Goal: Transaction & Acquisition: Download file/media

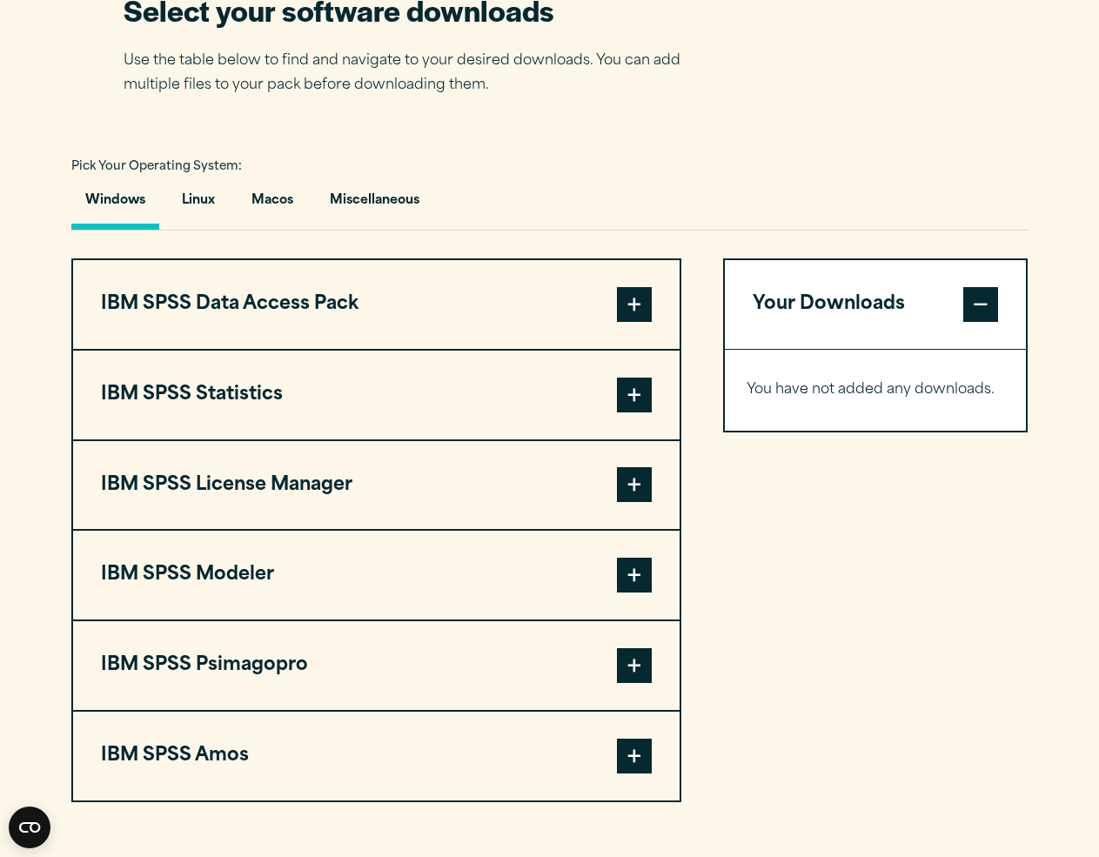
scroll to position [1161, 0]
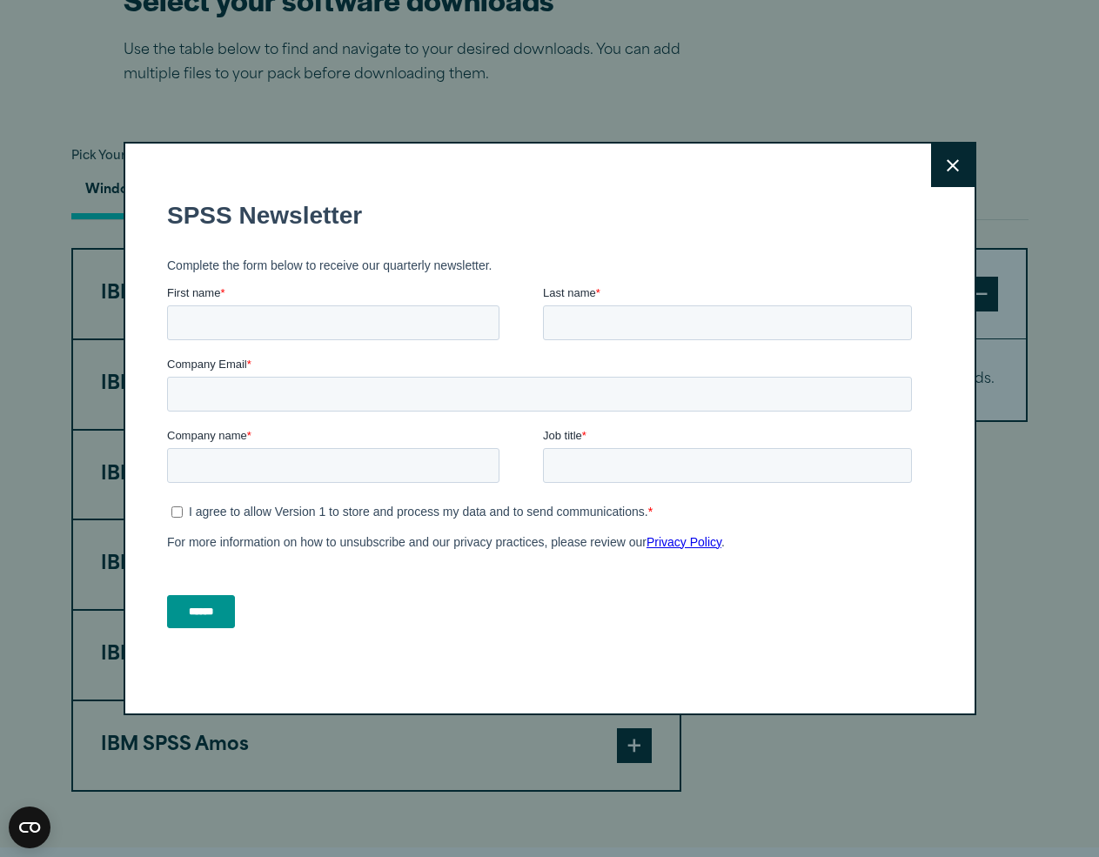
click at [948, 168] on icon at bounding box center [952, 165] width 12 height 13
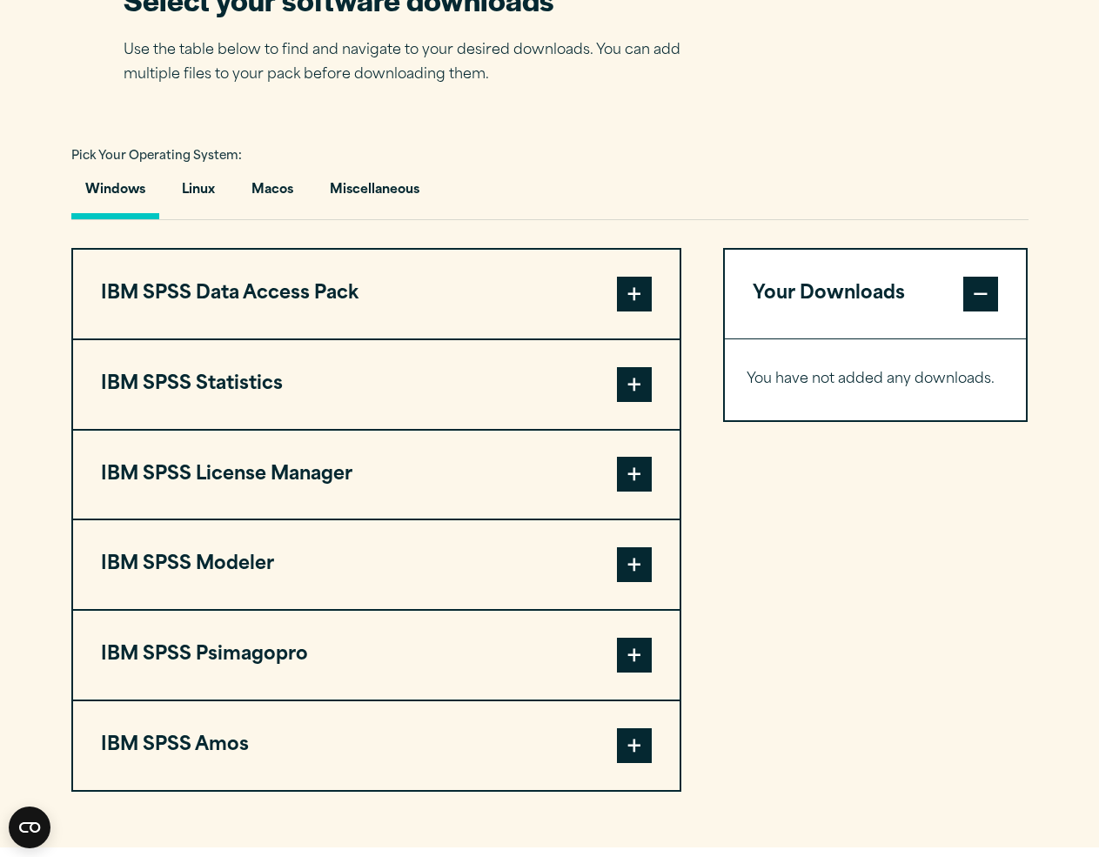
click at [827, 303] on button "Your Downloads" at bounding box center [876, 294] width 302 height 89
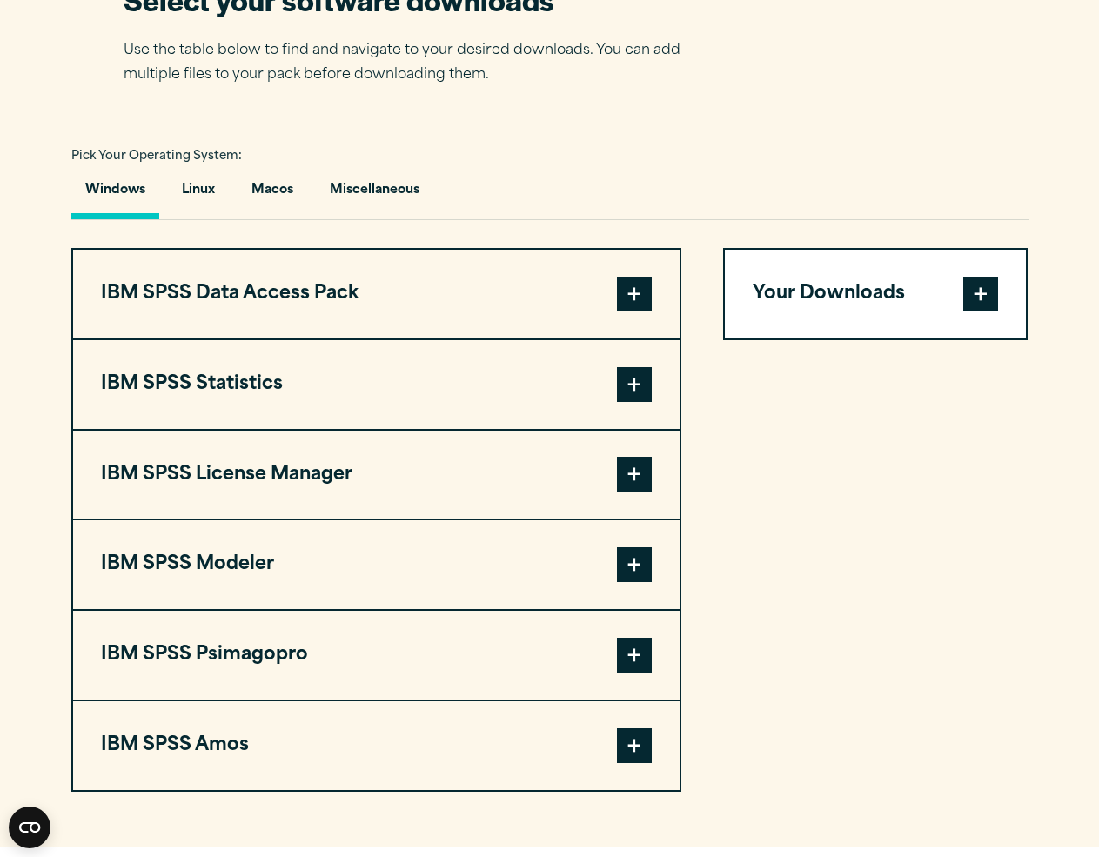
click at [826, 307] on button "Your Downloads" at bounding box center [876, 294] width 302 height 89
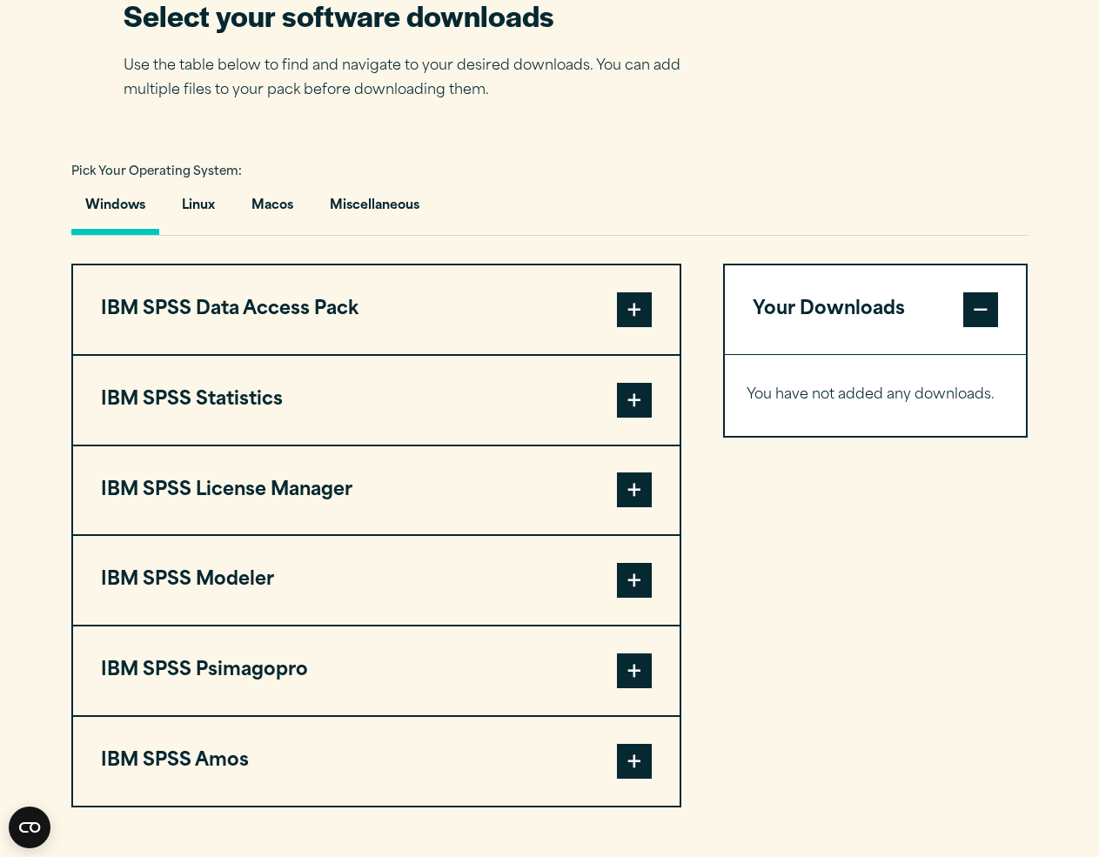
scroll to position [1144, 0]
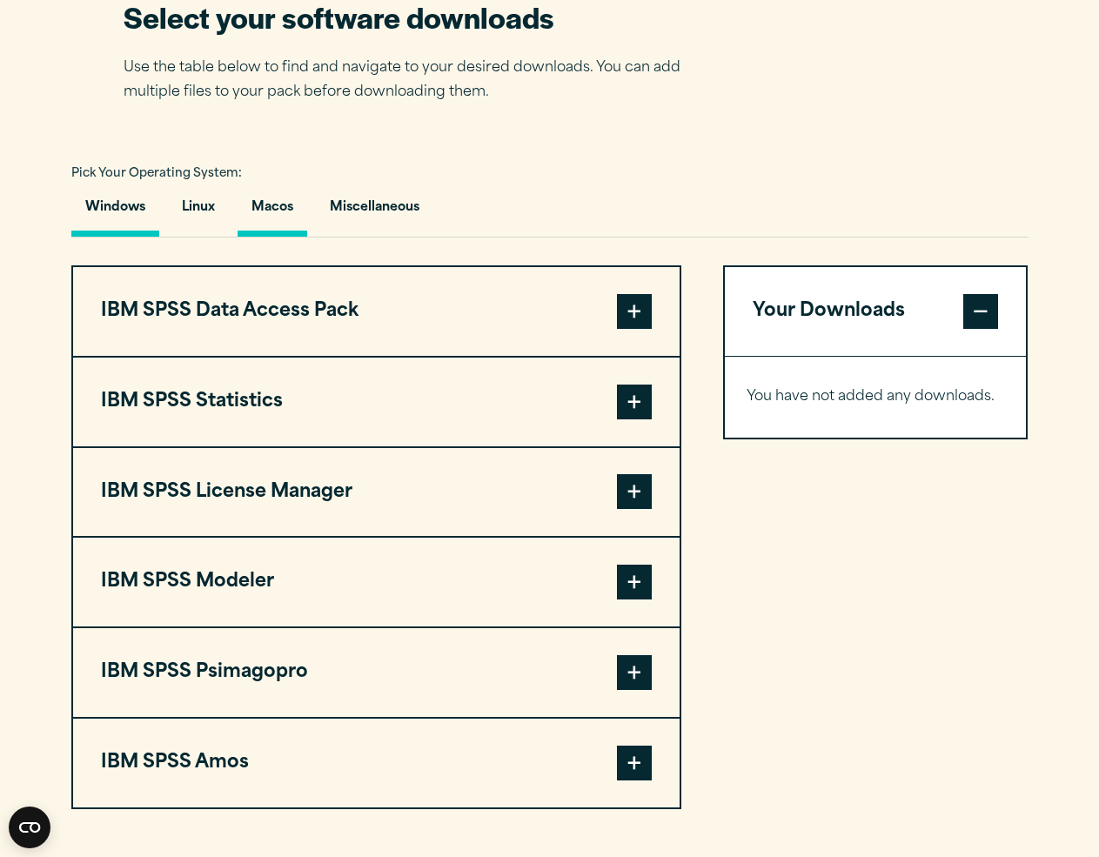
click at [280, 217] on button "Macos" at bounding box center [272, 212] width 70 height 50
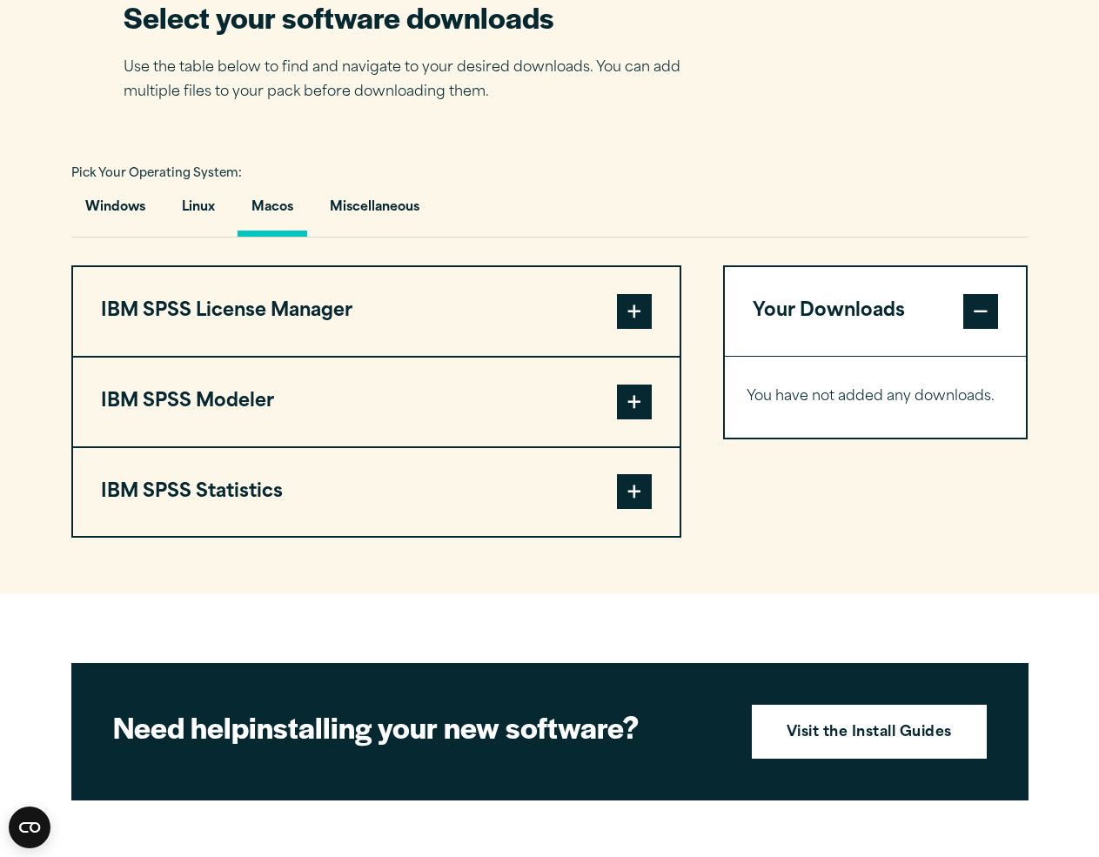
click at [641, 320] on span at bounding box center [634, 311] width 35 height 35
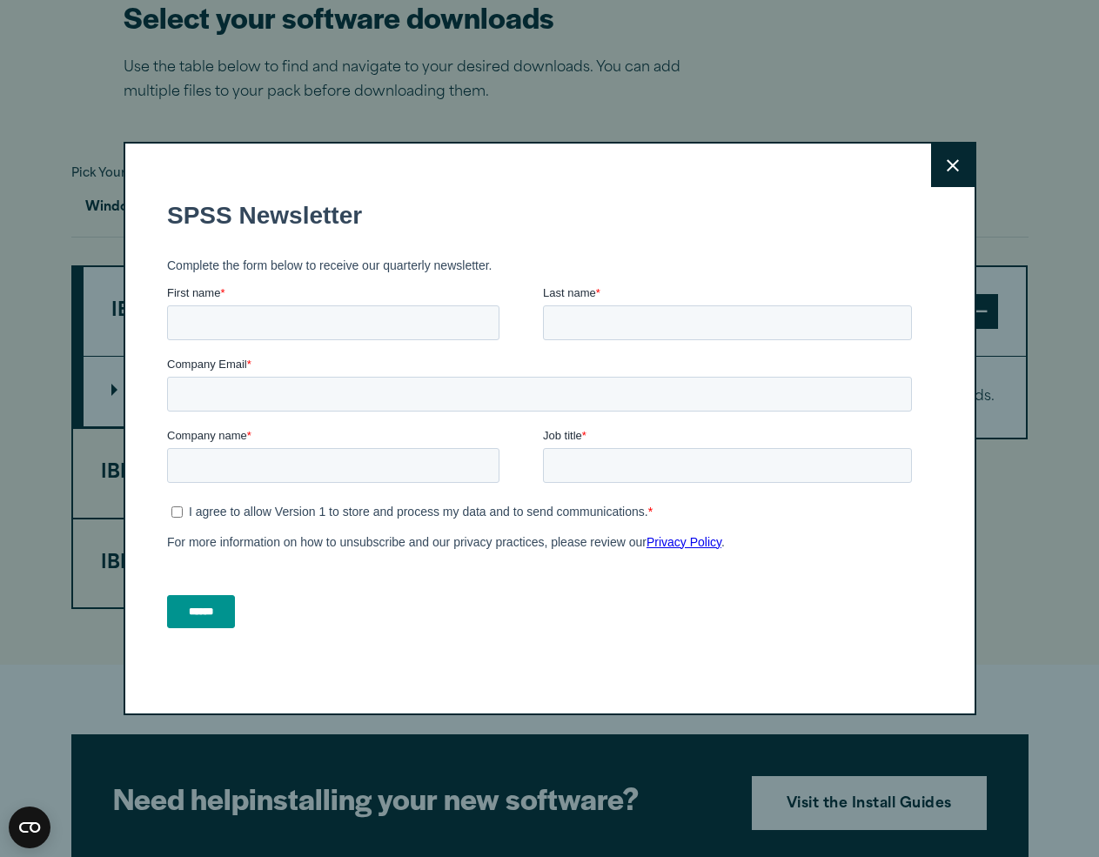
click at [953, 164] on icon at bounding box center [952, 165] width 12 height 12
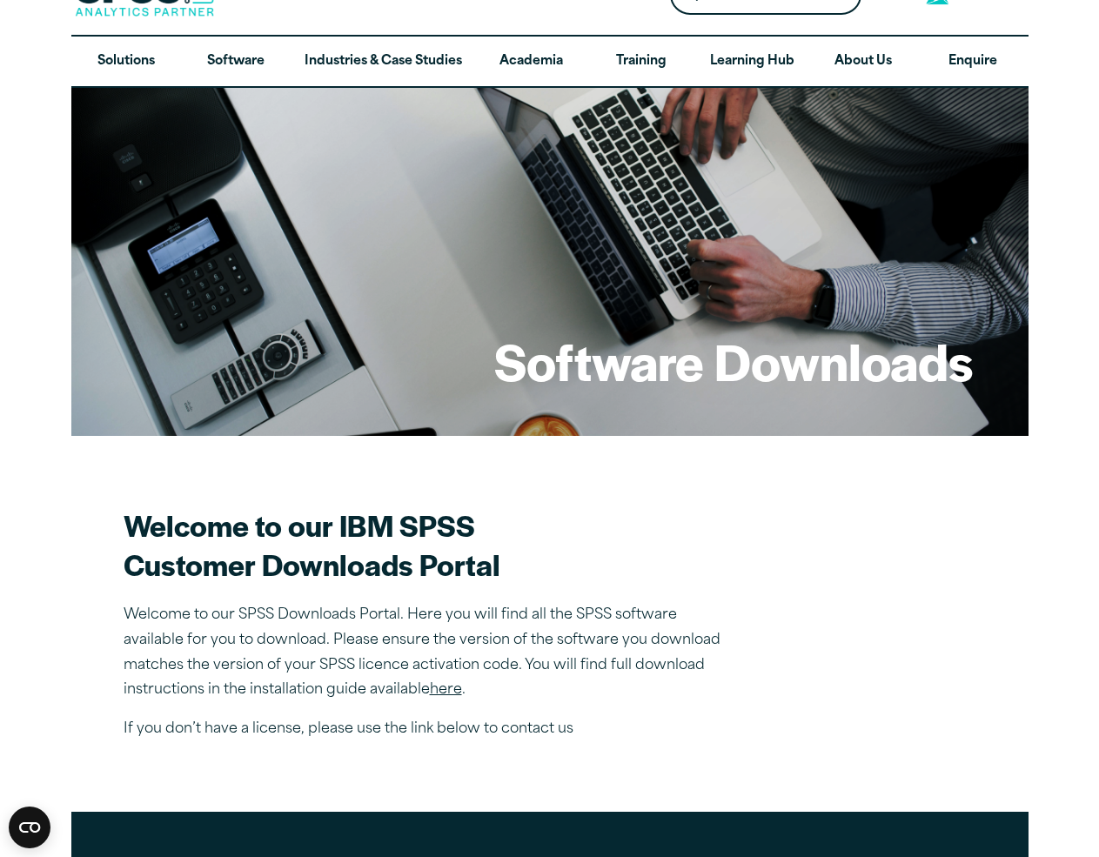
scroll to position [0, 0]
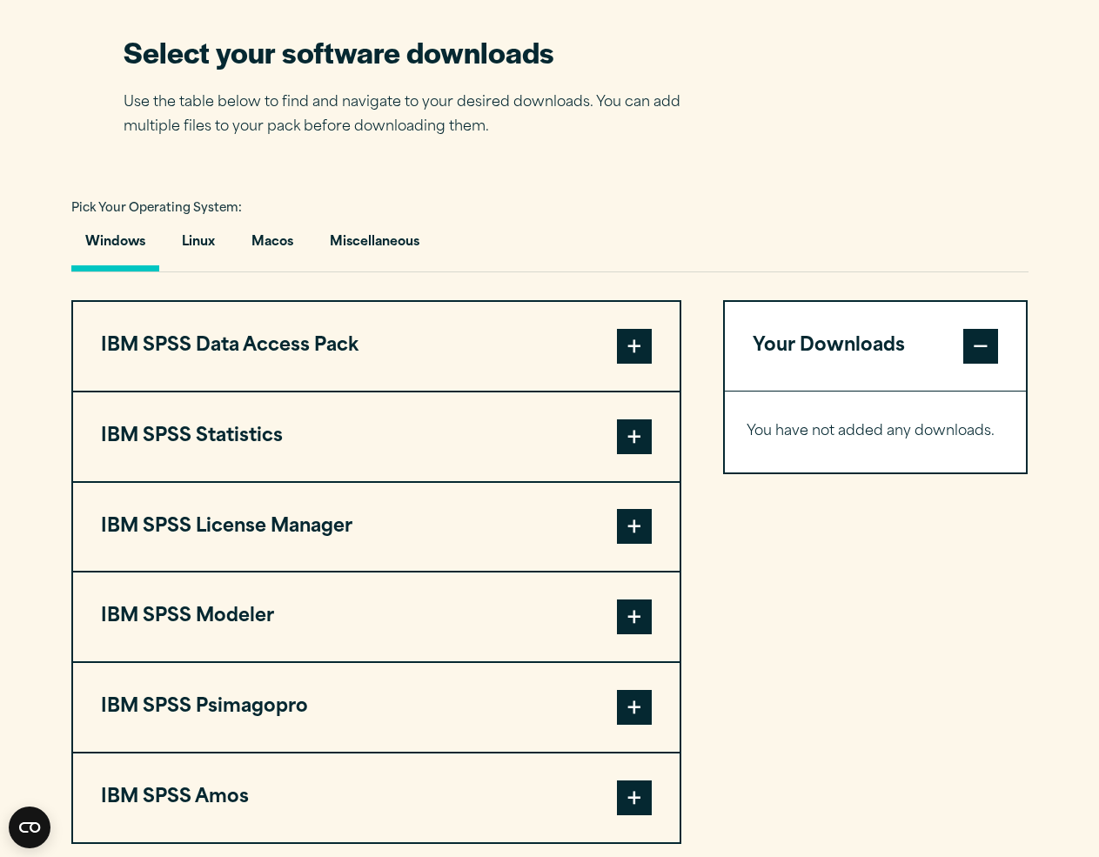
scroll to position [1120, 0]
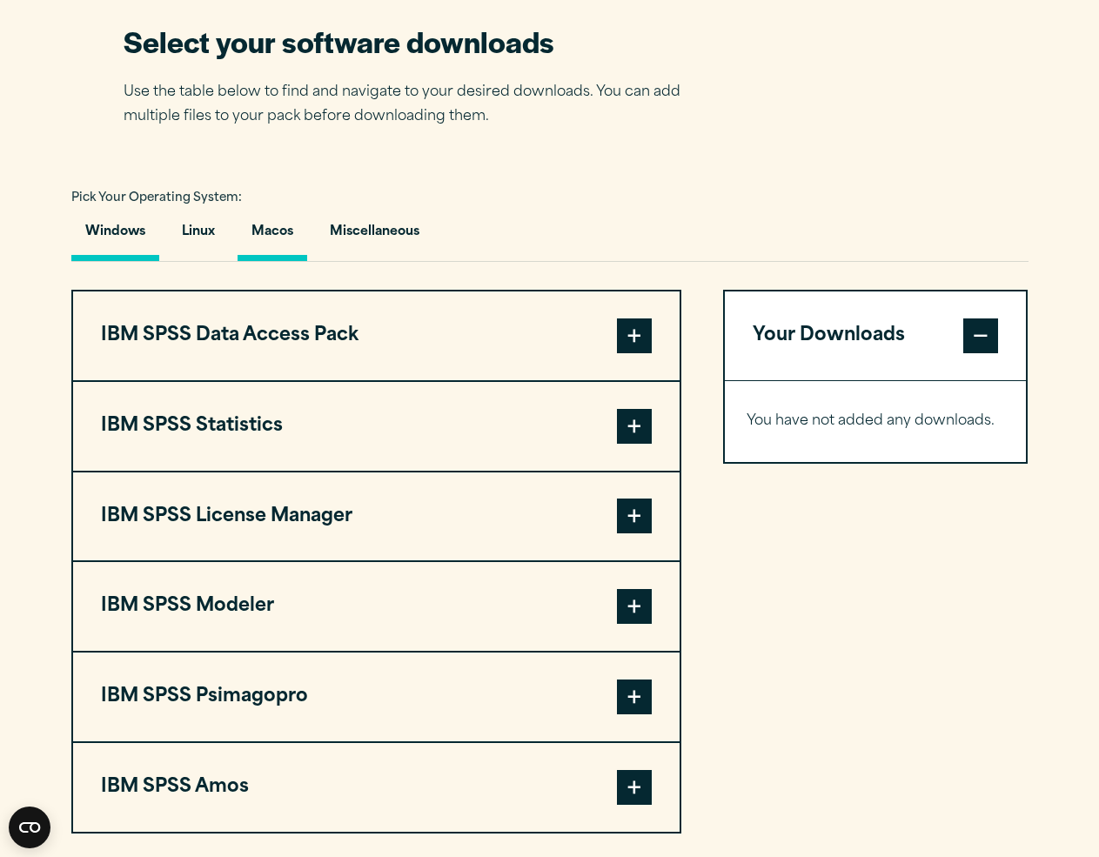
click at [273, 235] on button "Macos" at bounding box center [272, 236] width 70 height 50
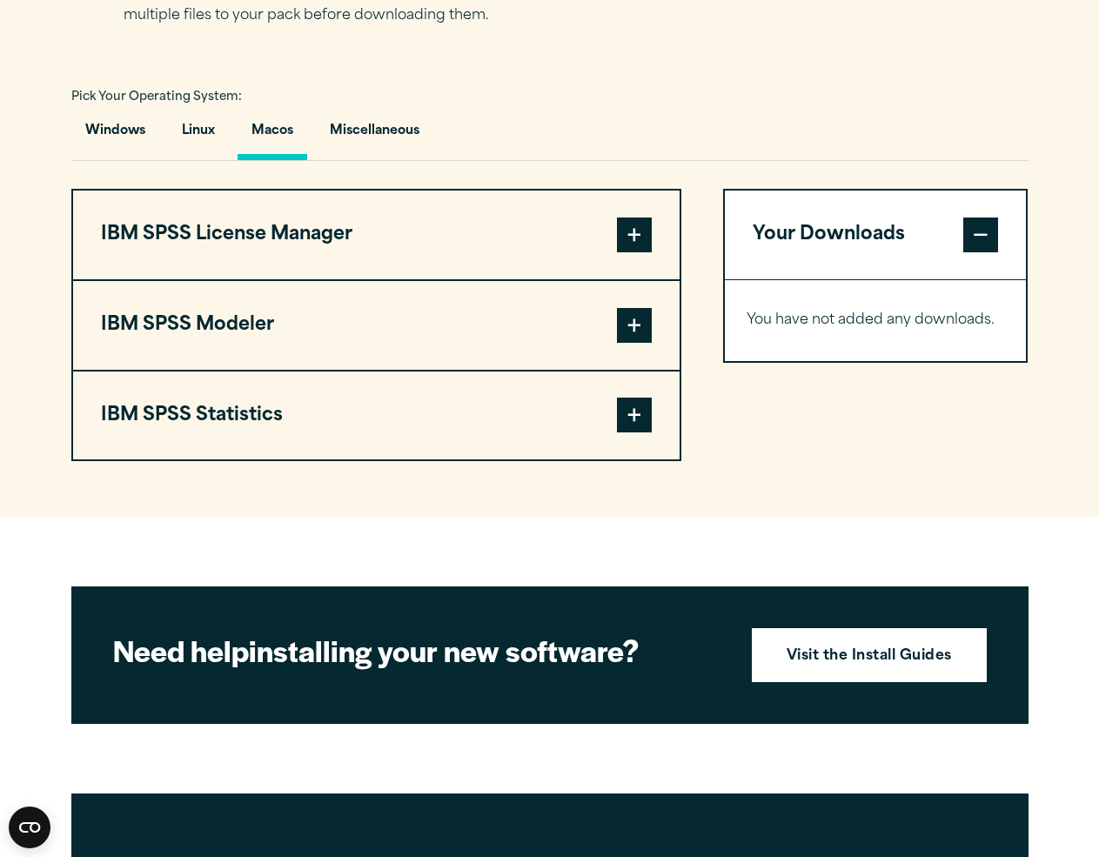
scroll to position [1218, 0]
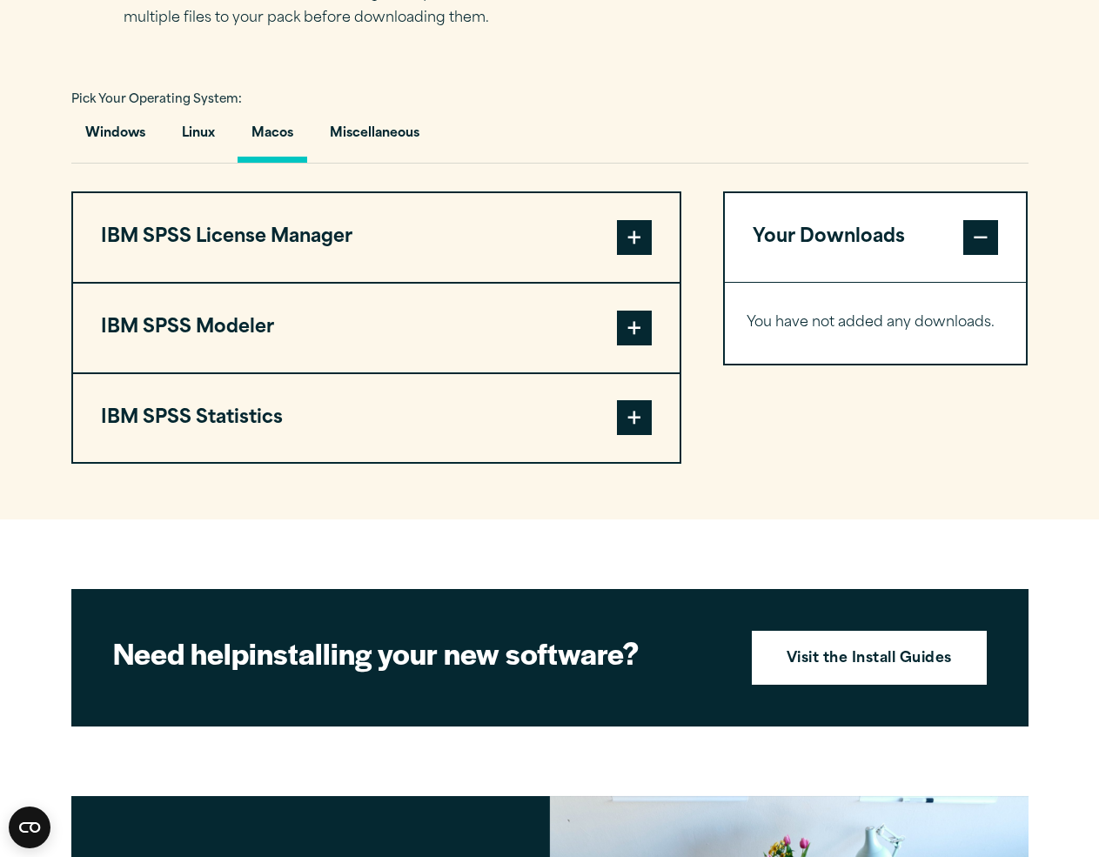
click at [633, 249] on span at bounding box center [634, 237] width 35 height 35
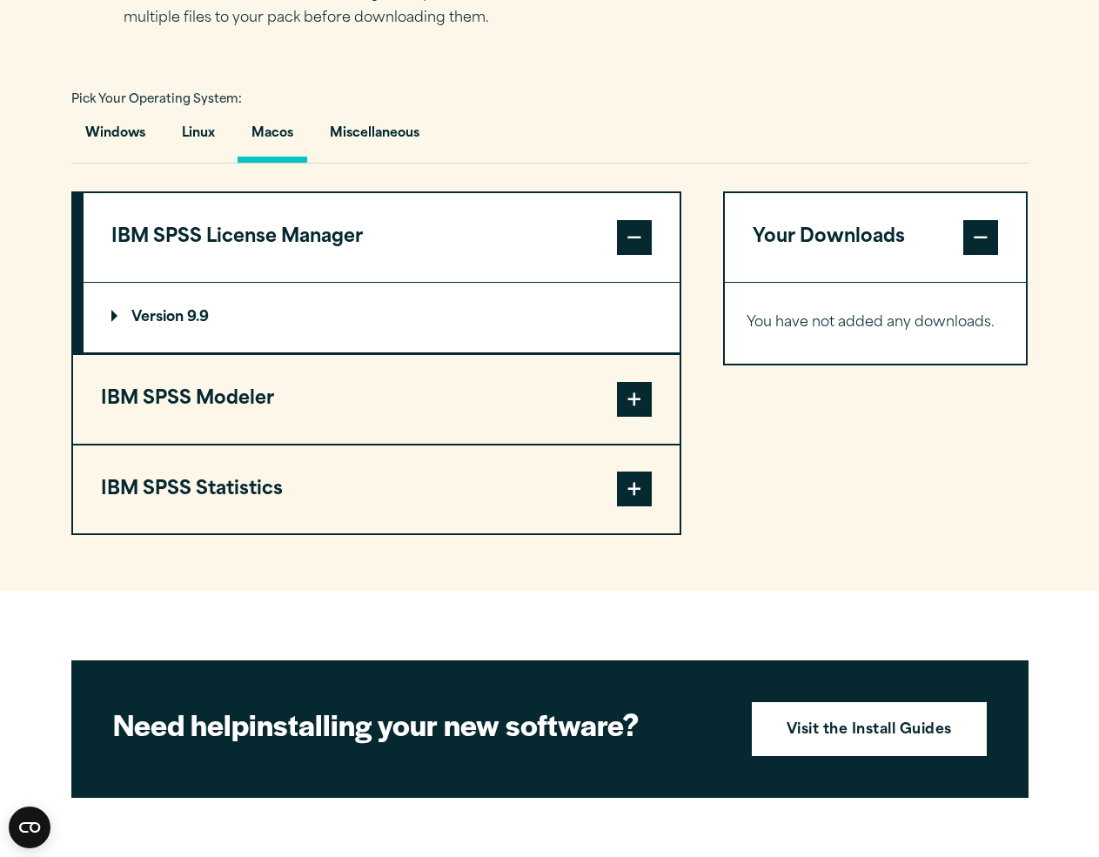
click at [638, 411] on span at bounding box center [634, 399] width 35 height 35
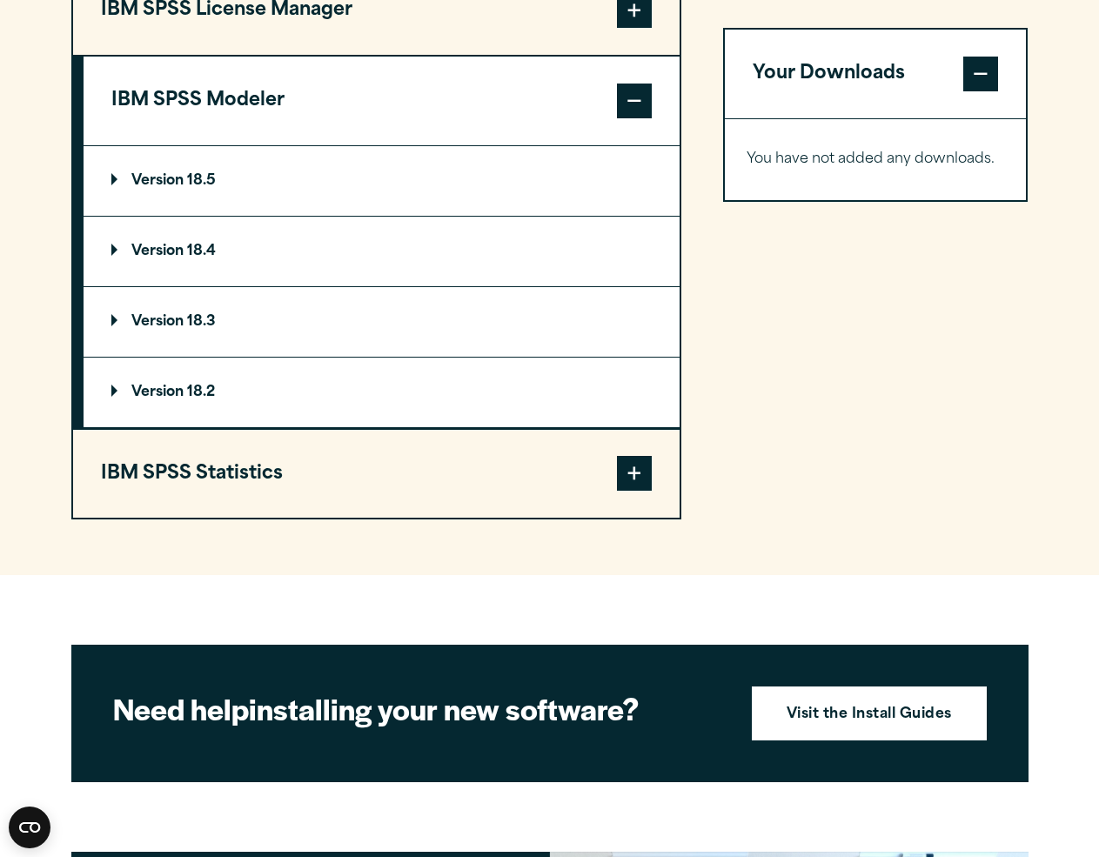
scroll to position [1465, 0]
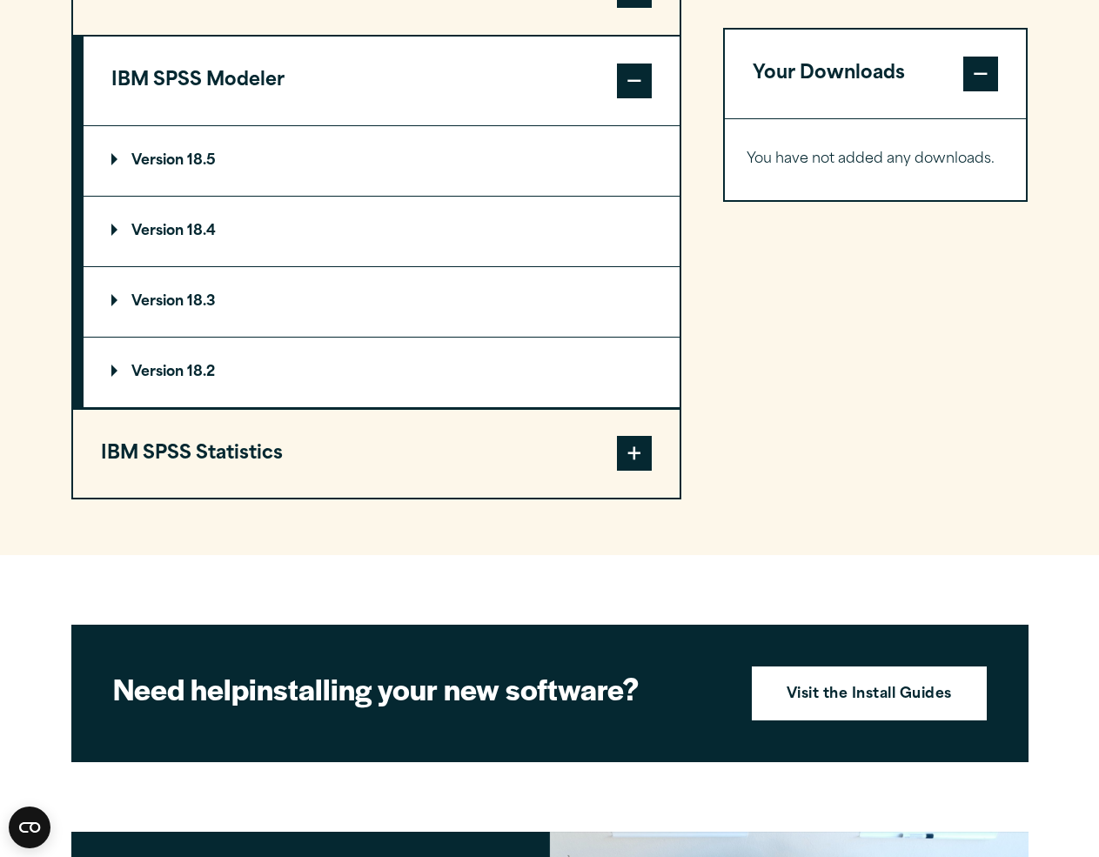
click at [627, 463] on span at bounding box center [634, 453] width 35 height 35
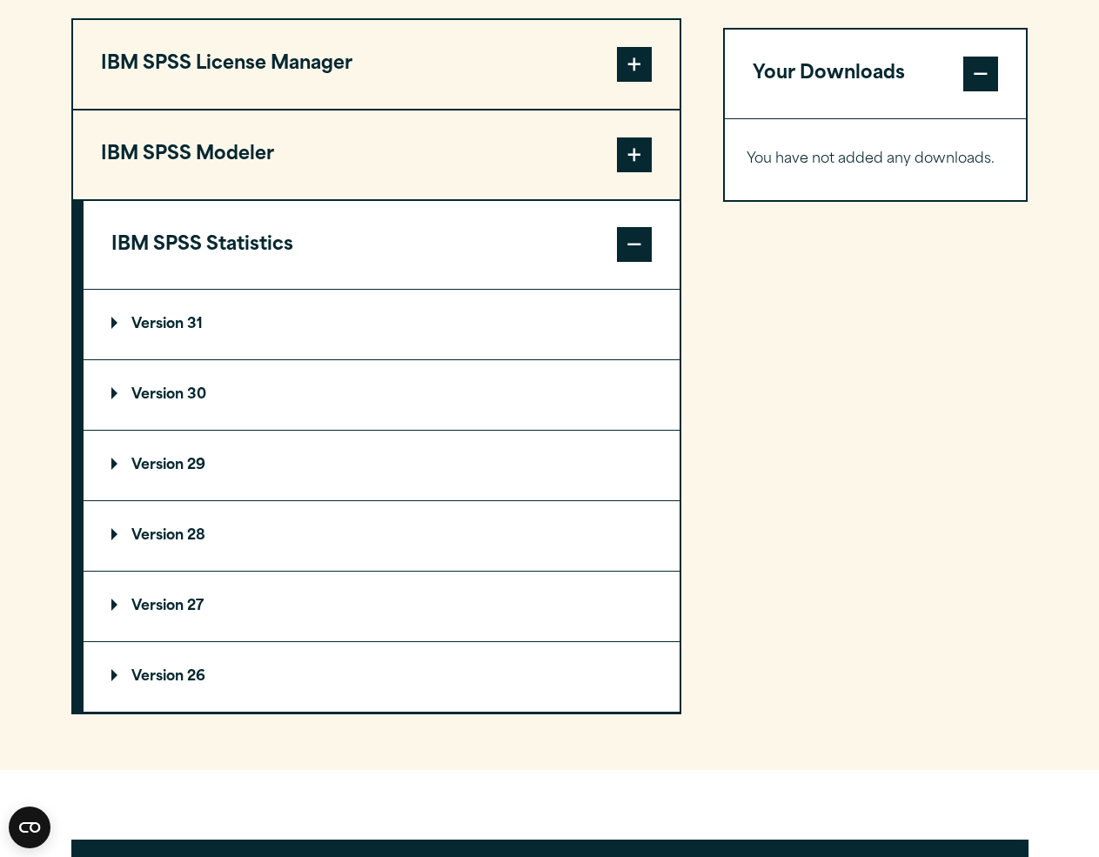
scroll to position [1409, 0]
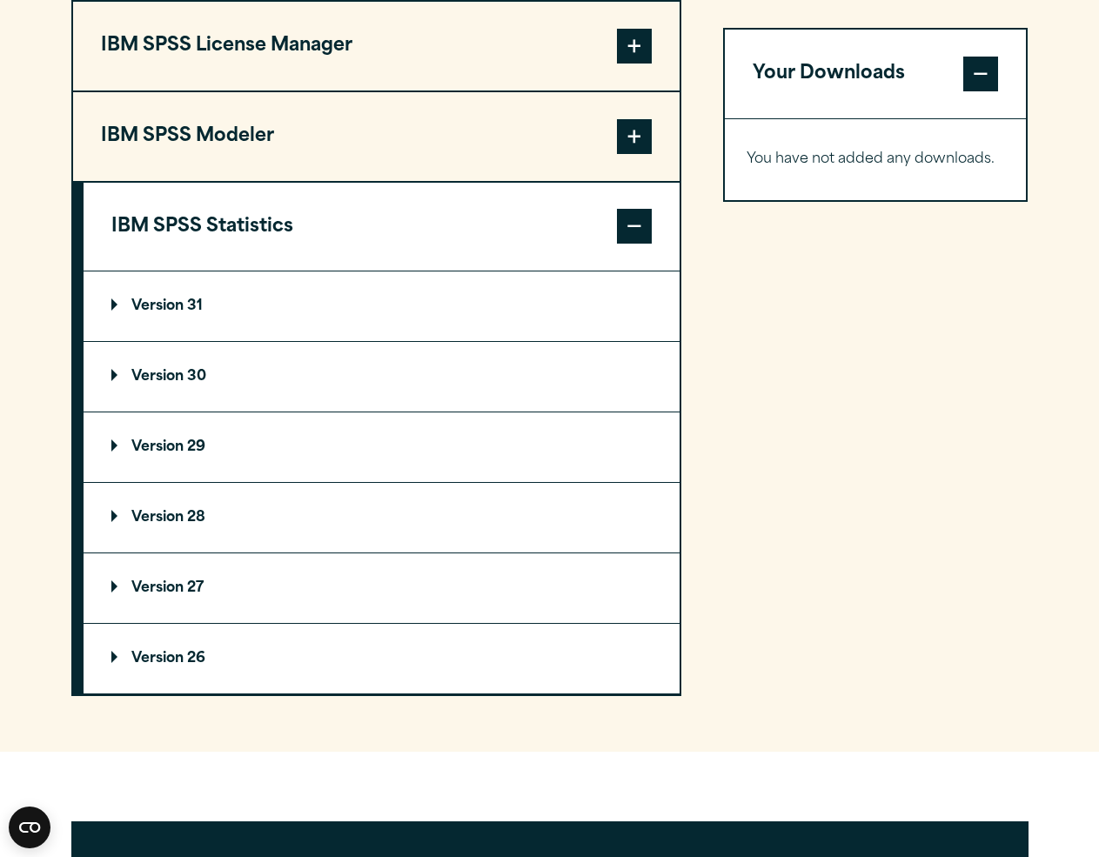
click at [160, 313] on p "Version 31" at bounding box center [156, 306] width 91 height 14
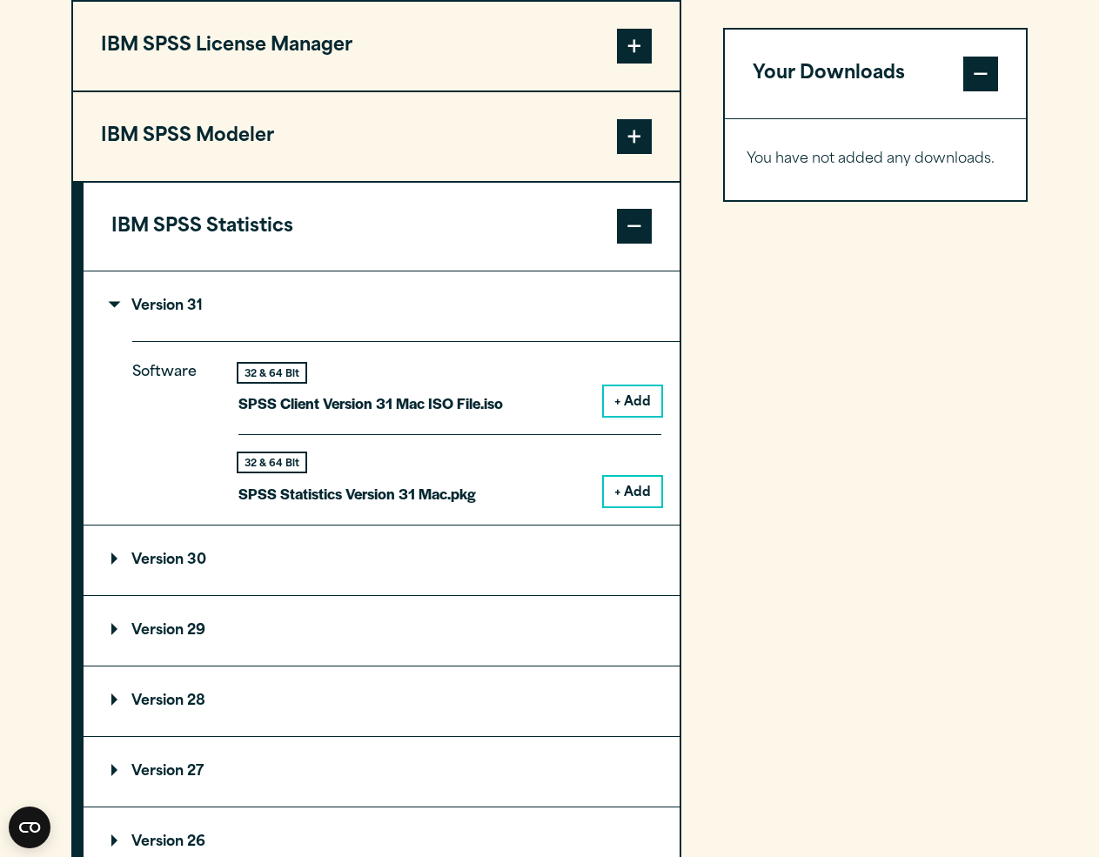
click at [641, 407] on button "+ Add" at bounding box center [632, 401] width 57 height 30
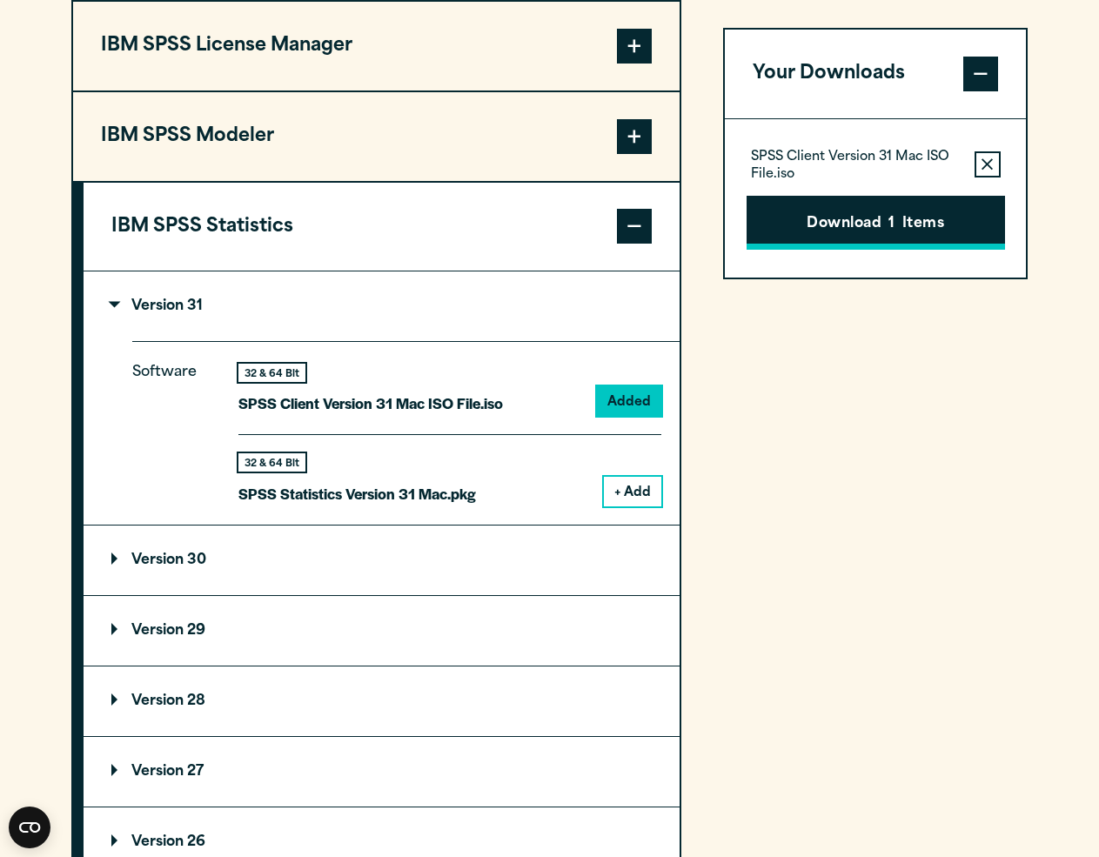
click at [866, 228] on button "Download 1 Items" at bounding box center [875, 223] width 258 height 54
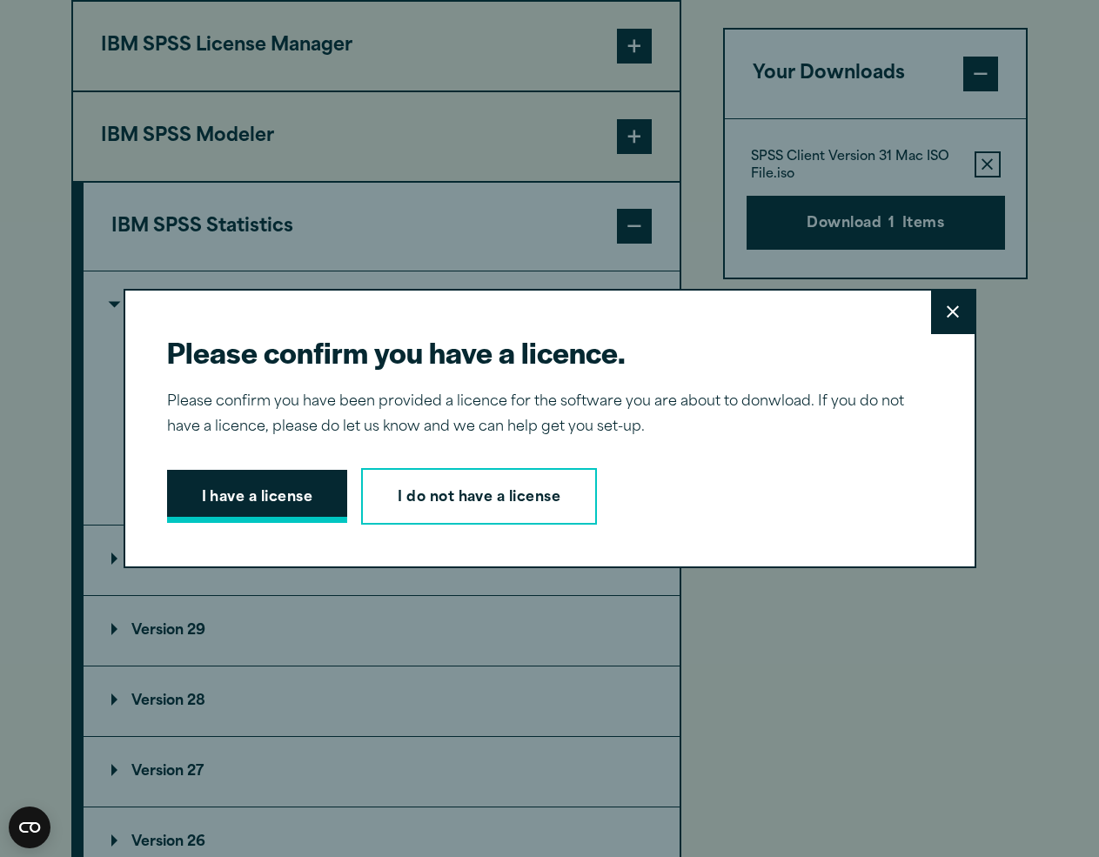
click at [260, 493] on button "I have a license" at bounding box center [257, 497] width 181 height 54
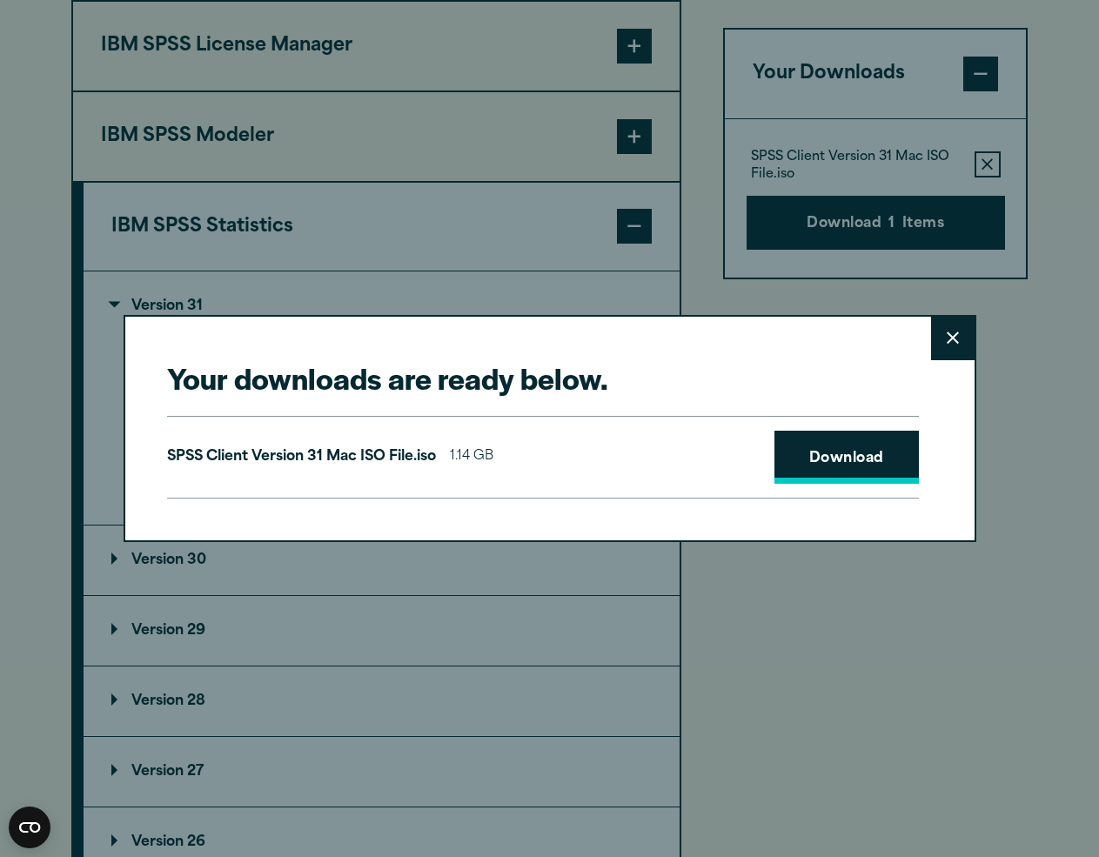
click at [832, 464] on link "Download" at bounding box center [846, 458] width 144 height 54
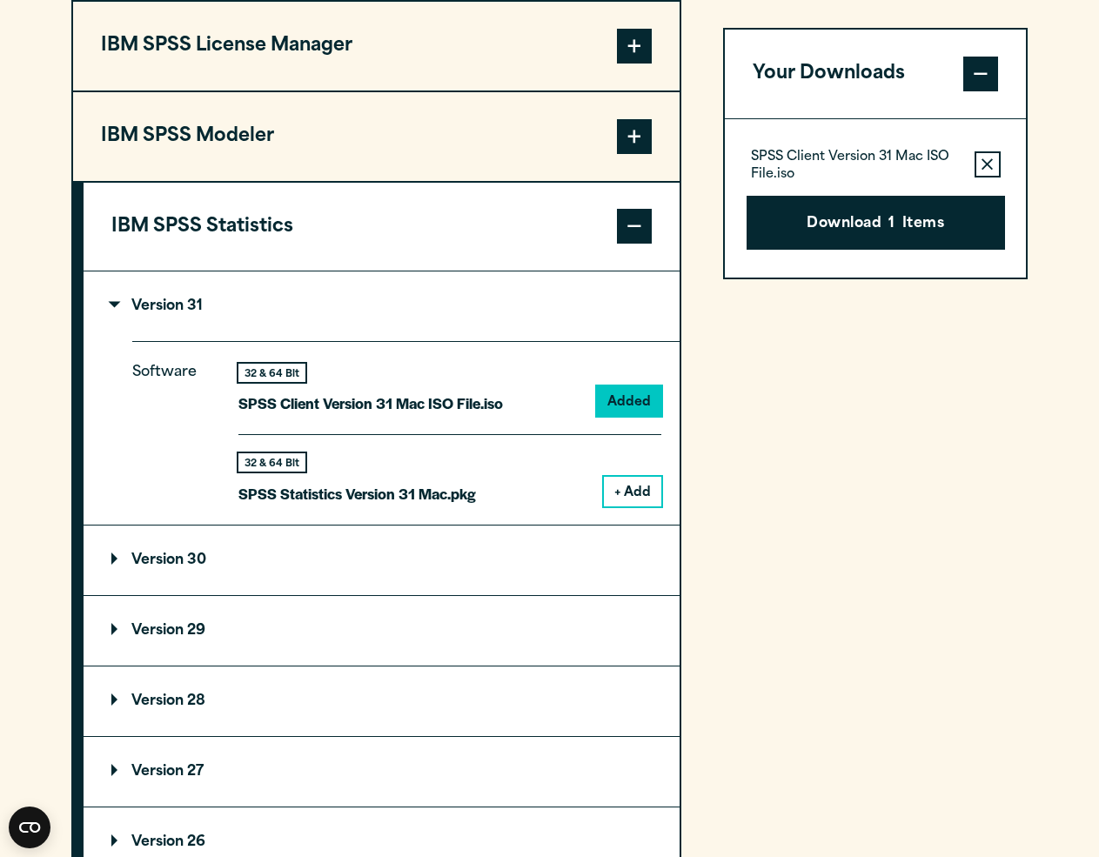
click at [18, 40] on div "Your downloads are ready below. Close SPSS Client Version 31 Mac ISO File.iso 1…" at bounding box center [549, 428] width 1099 height 857
click at [638, 498] on button "+ Add" at bounding box center [632, 492] width 57 height 30
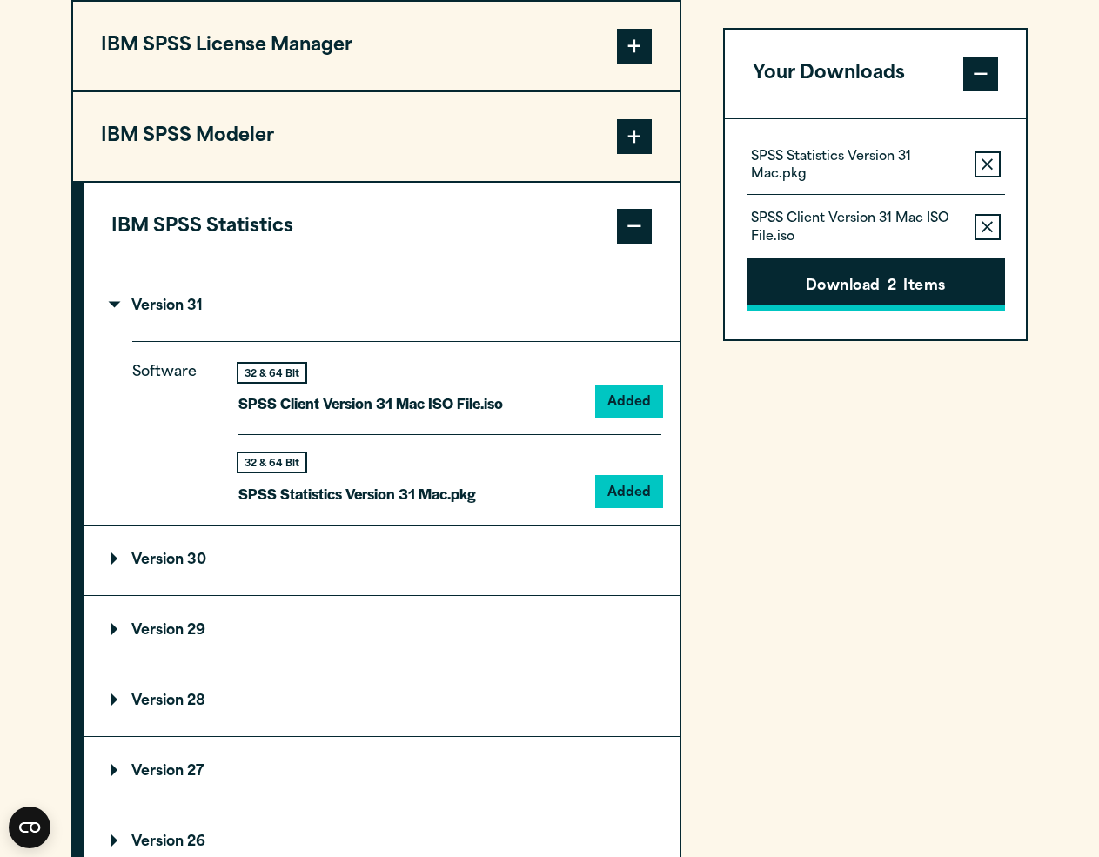
click at [877, 288] on button "Download 2 Items" at bounding box center [875, 285] width 258 height 54
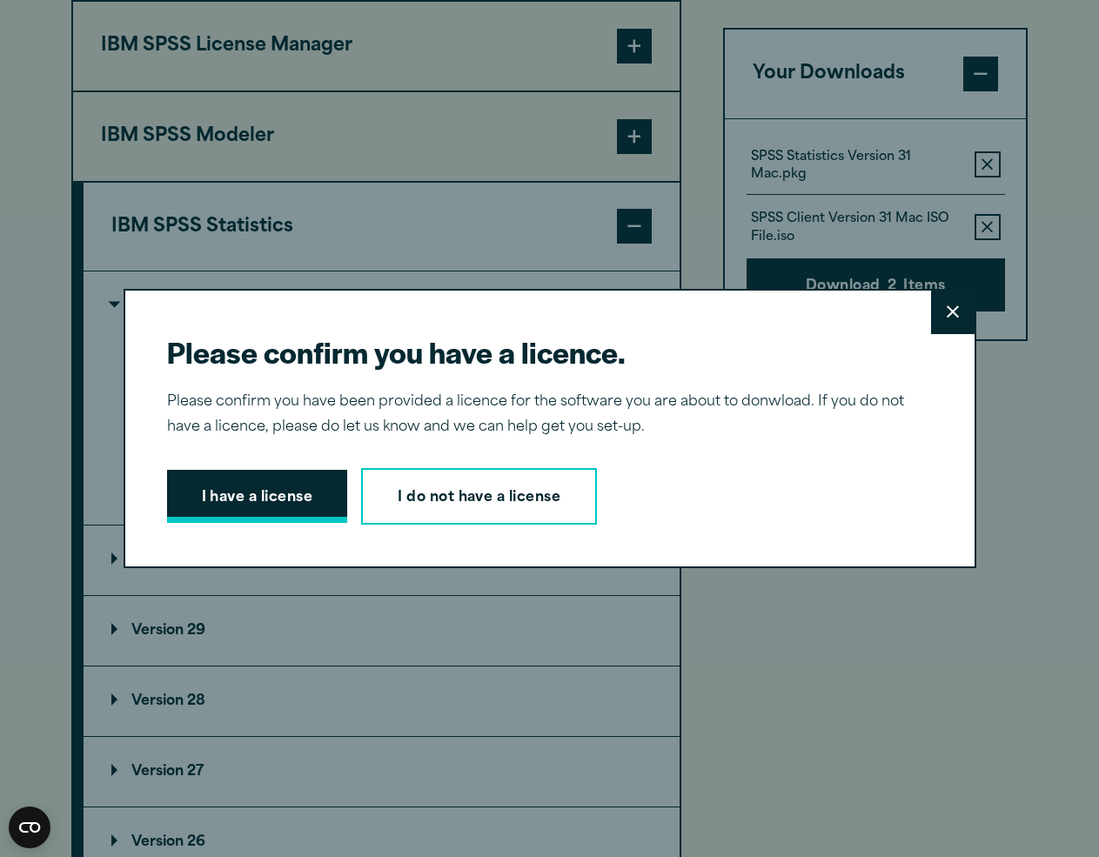
click at [285, 497] on button "I have a license" at bounding box center [257, 497] width 181 height 54
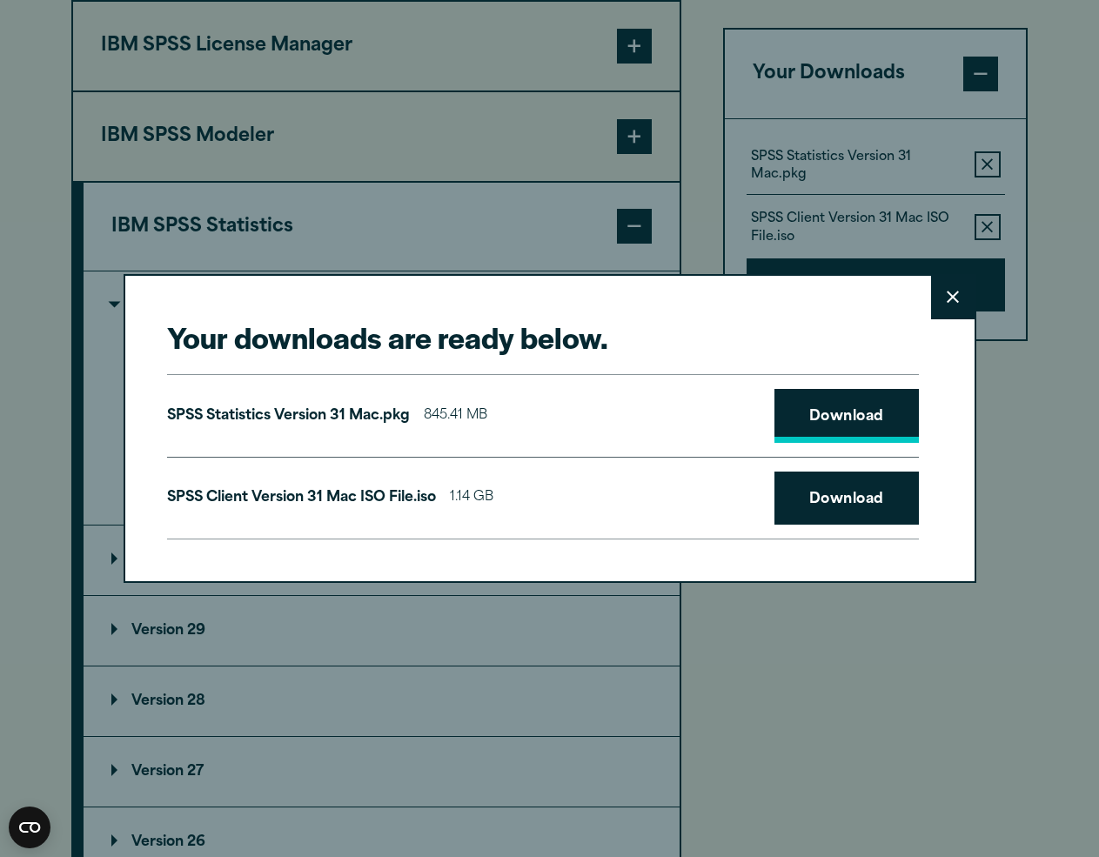
click at [856, 418] on link "Download" at bounding box center [846, 416] width 144 height 54
click at [956, 298] on icon at bounding box center [952, 297] width 12 height 13
